Goal: Information Seeking & Learning: Learn about a topic

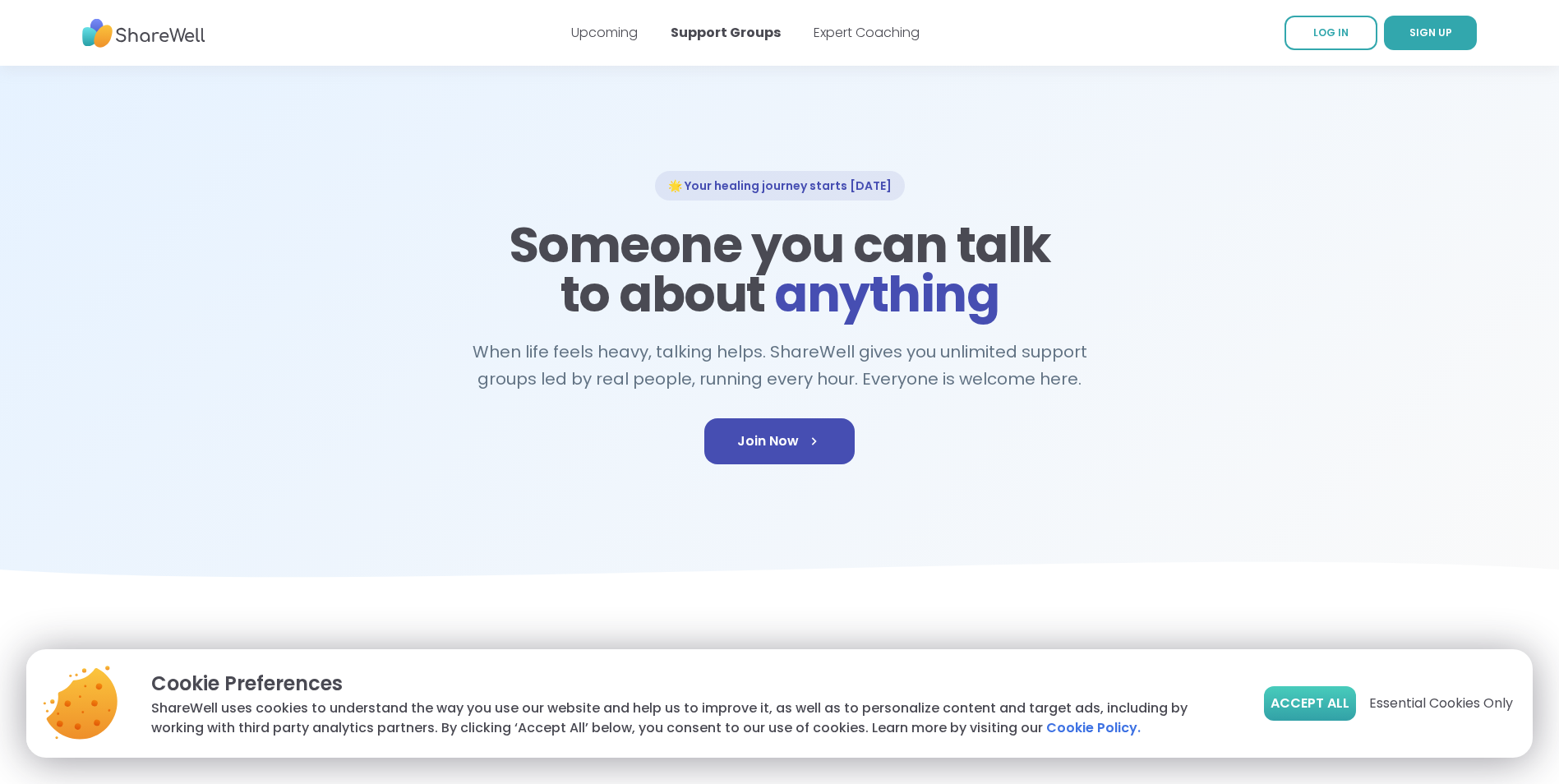
click at [1337, 705] on span "Accept All" at bounding box center [1309, 703] width 78 height 20
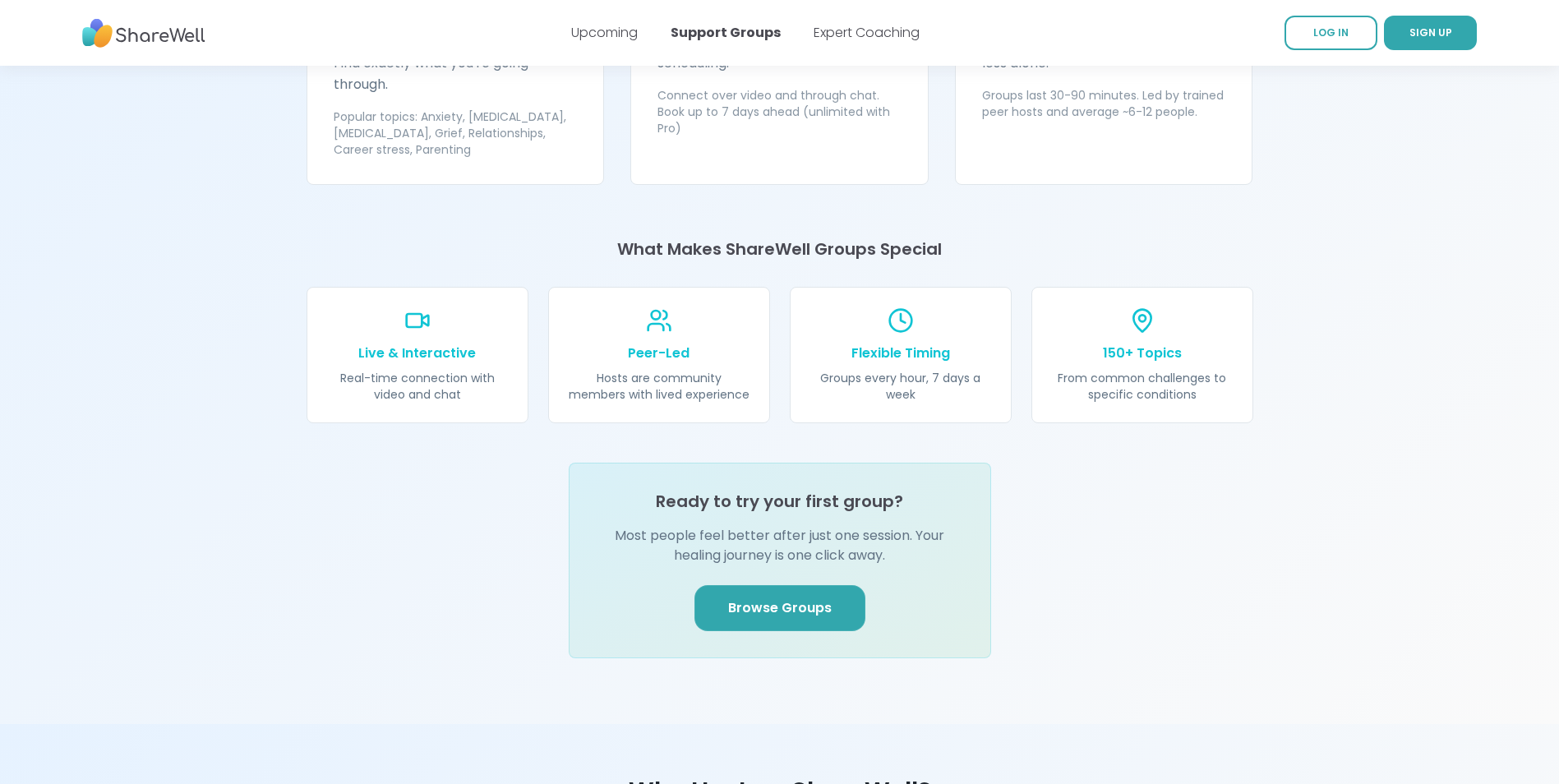
scroll to position [1808, 0]
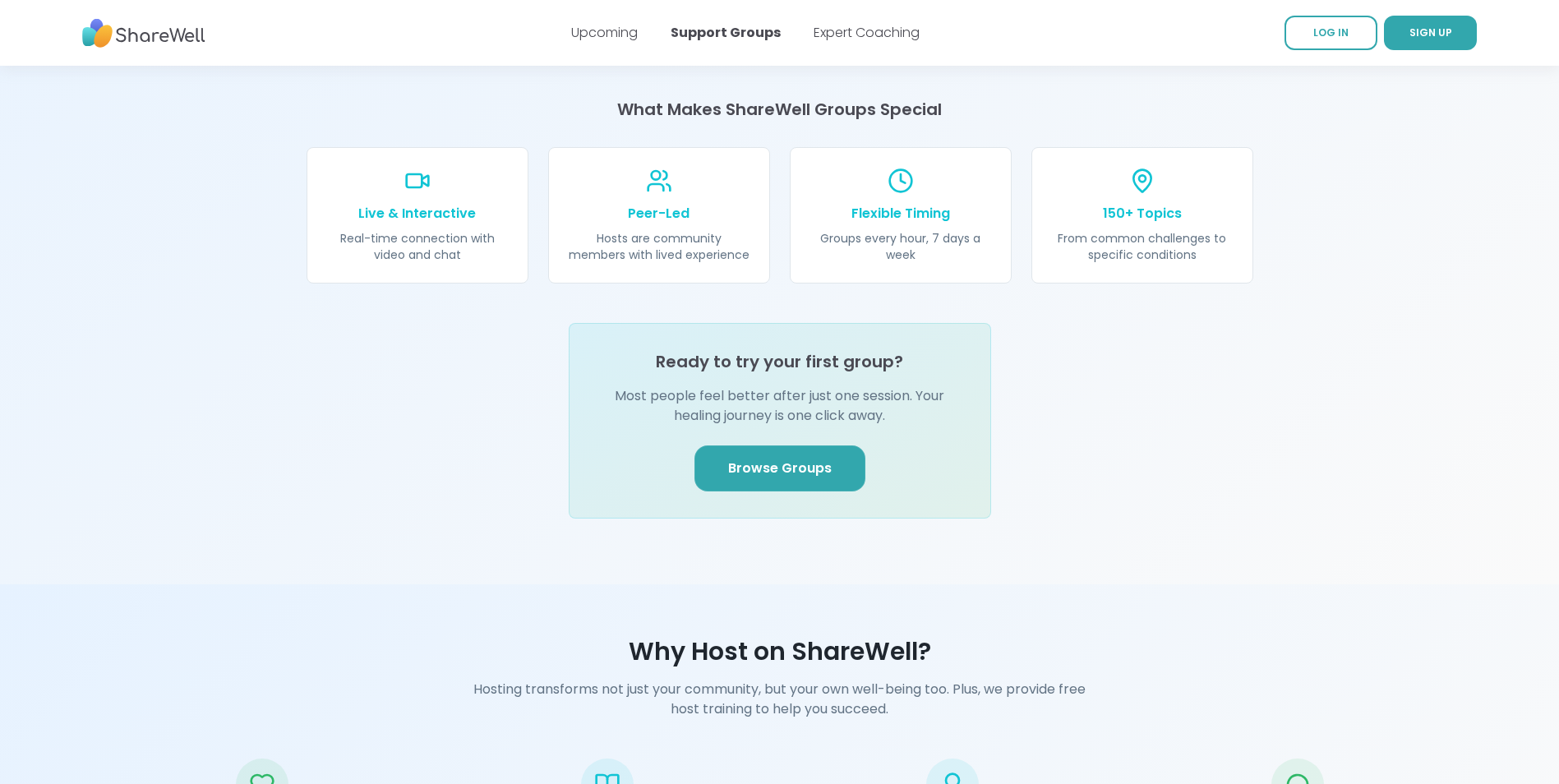
click at [806, 445] on link "Browse Groups" at bounding box center [779, 468] width 171 height 46
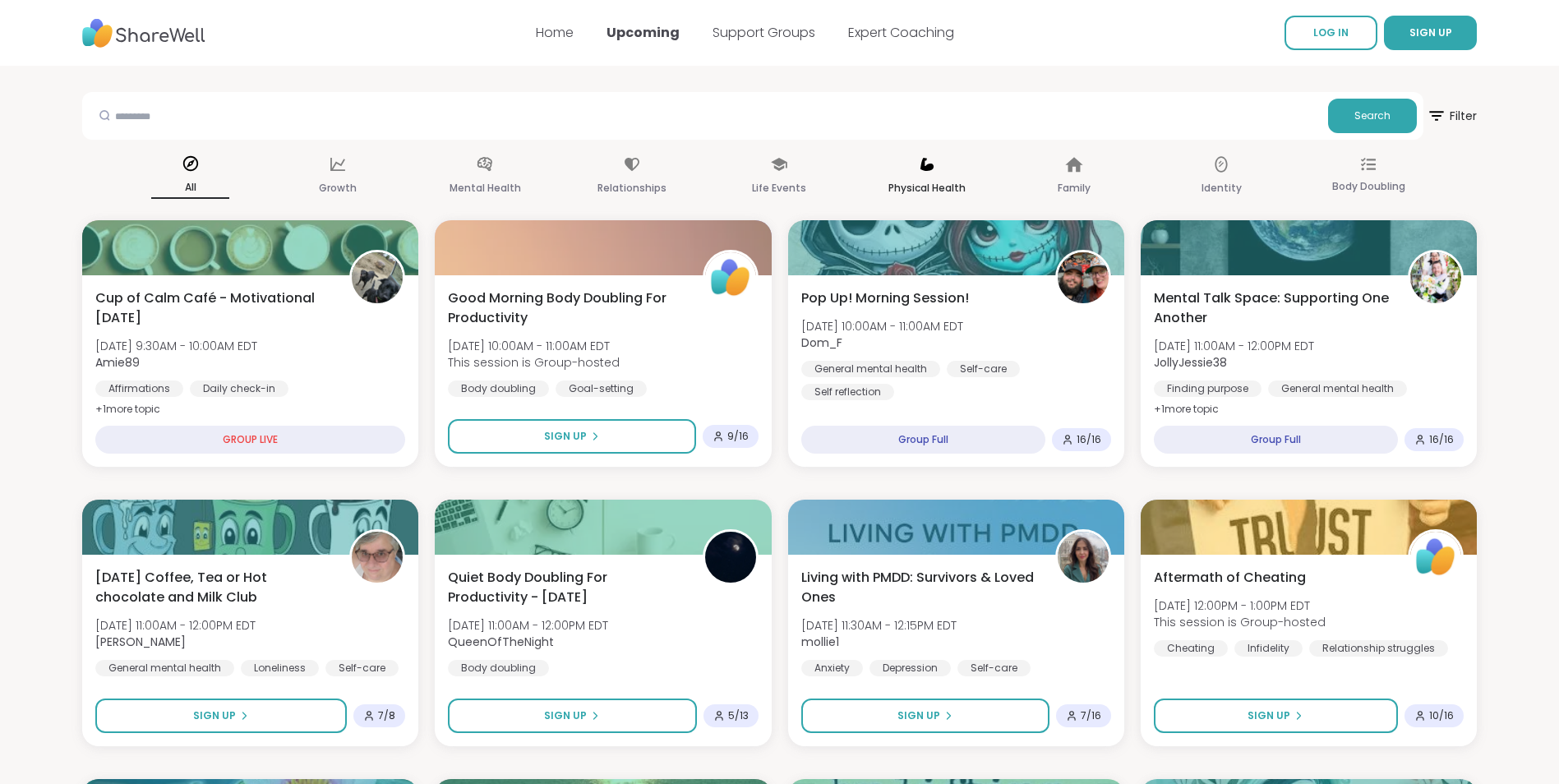
click at [963, 184] on p "Physical Health" at bounding box center [926, 188] width 77 height 20
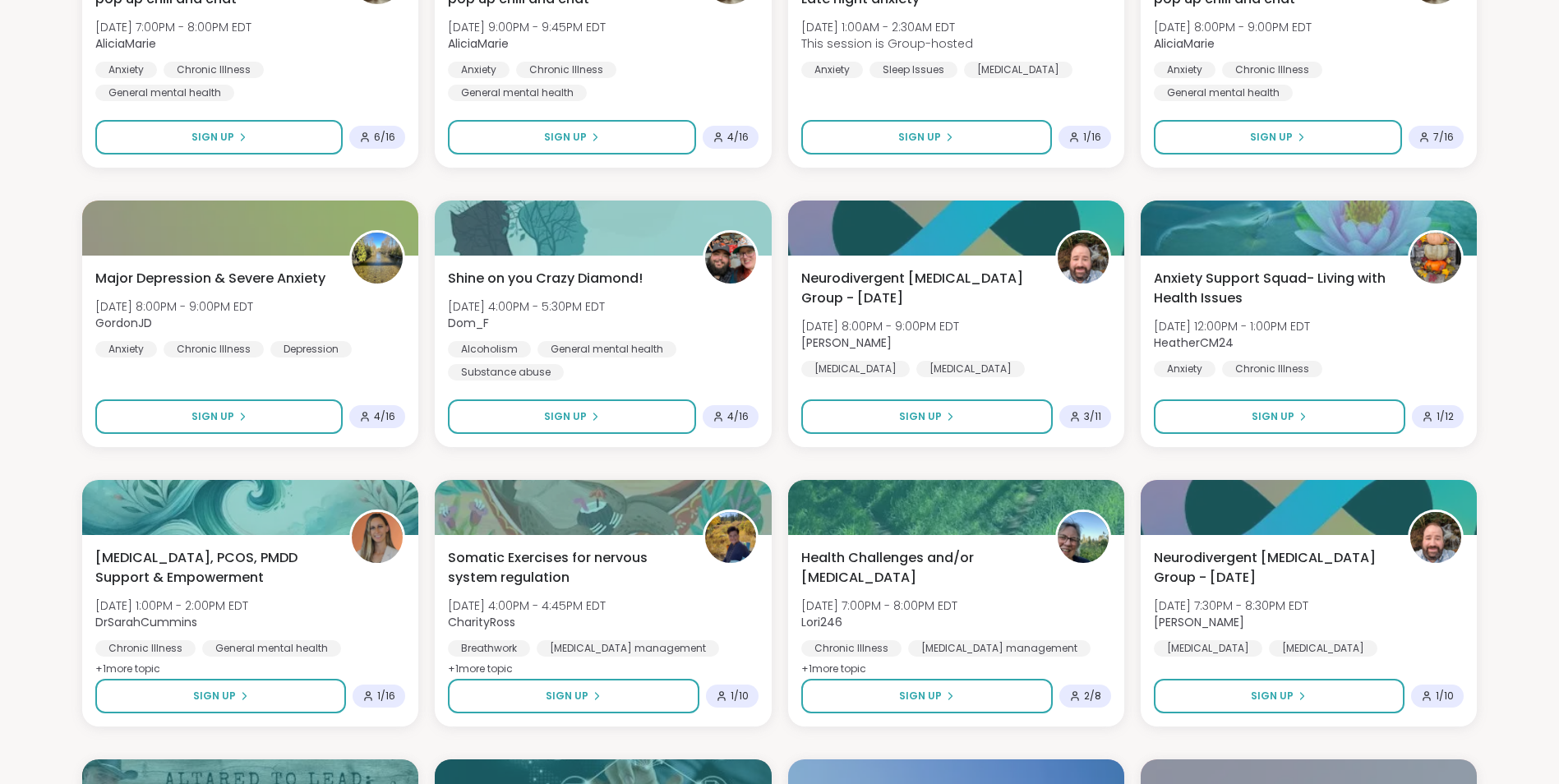
scroll to position [1808, 0]
